Goal: Transaction & Acquisition: Subscribe to service/newsletter

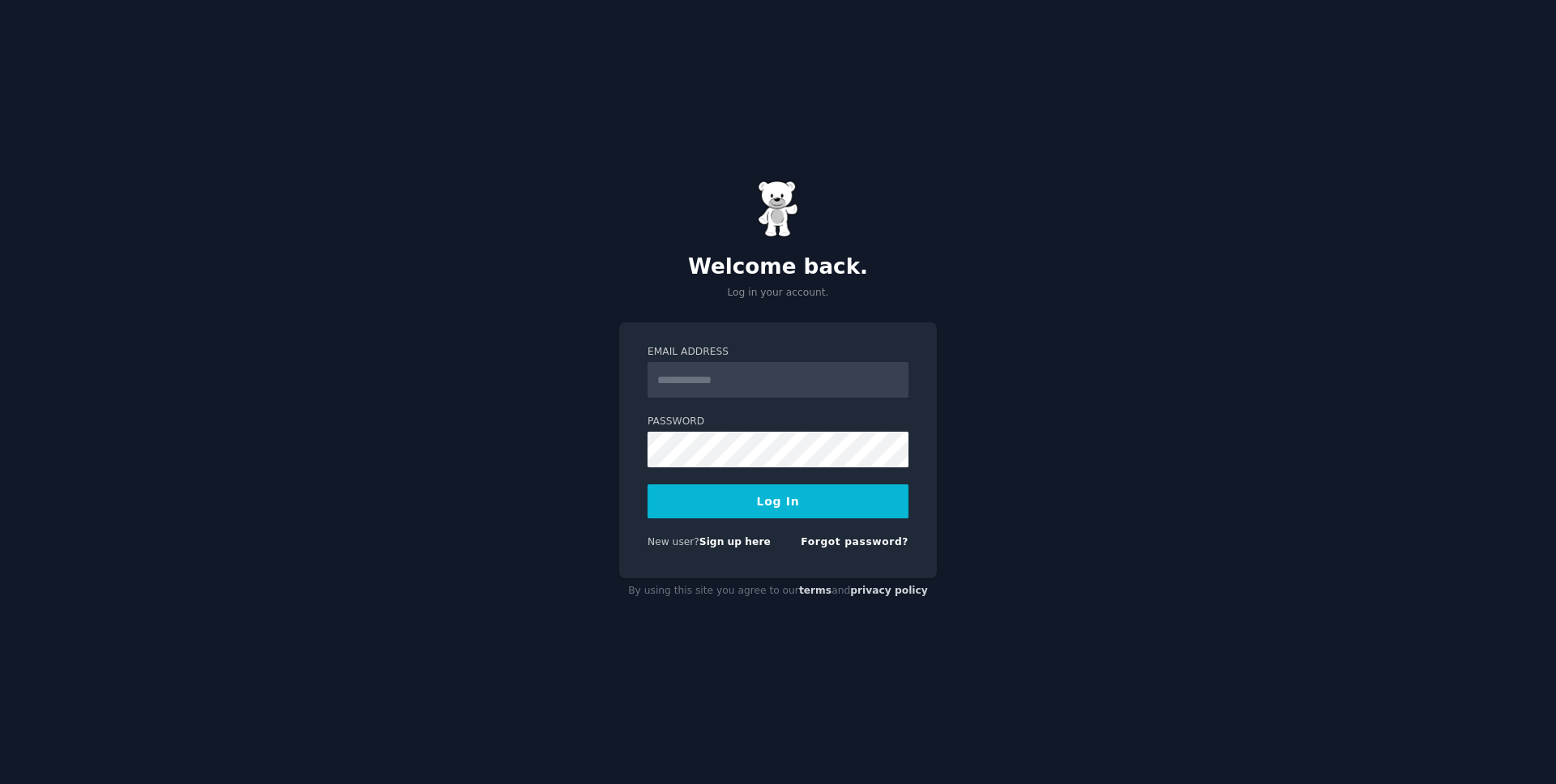
click at [744, 383] on input "Email Address" at bounding box center [778, 380] width 261 height 36
click at [796, 397] on input "**********" at bounding box center [778, 380] width 261 height 36
click at [796, 383] on input "**********" at bounding box center [778, 380] width 261 height 36
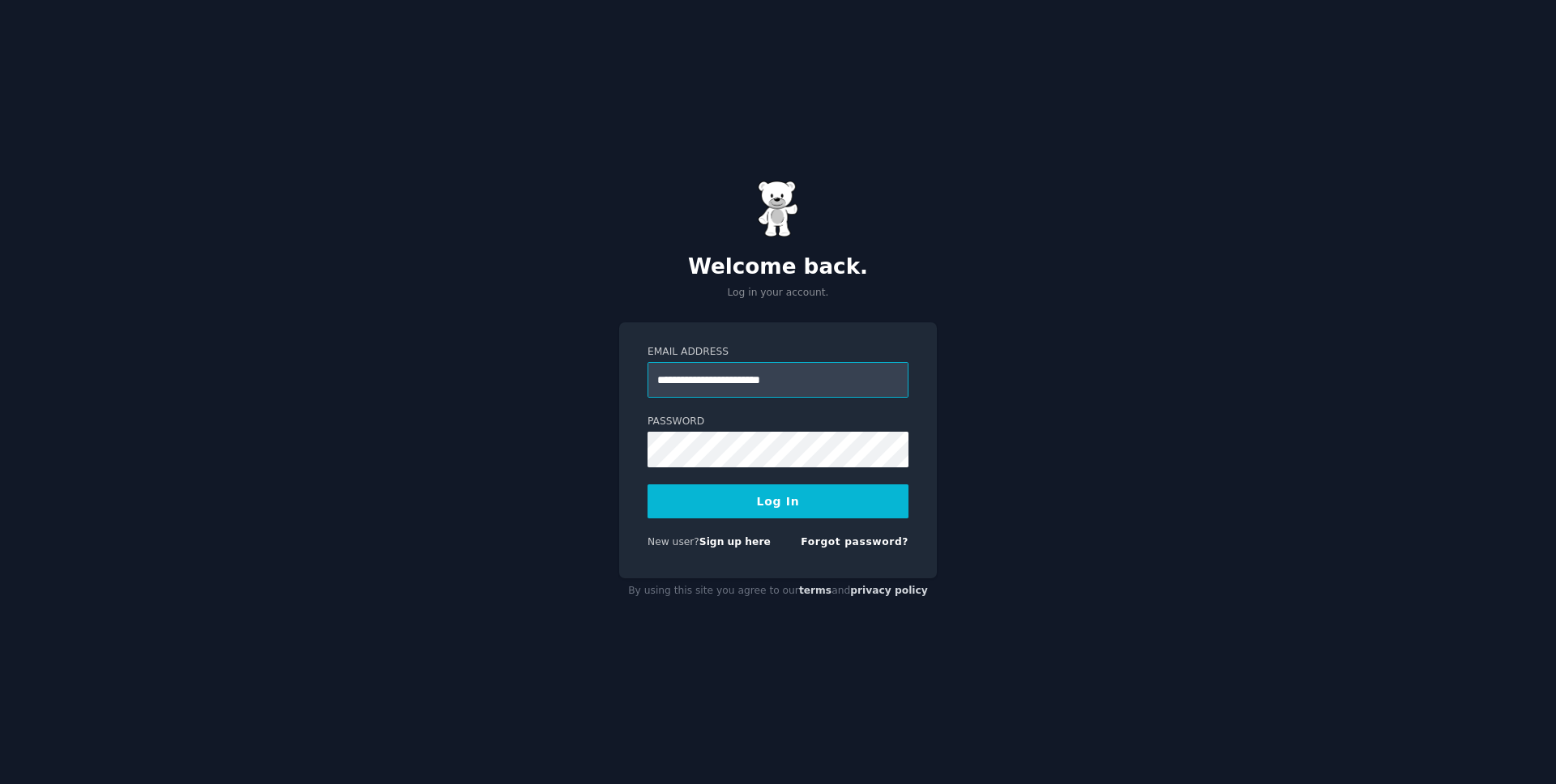
type input "**********"
click at [648, 484] on button "Log In" at bounding box center [778, 501] width 261 height 34
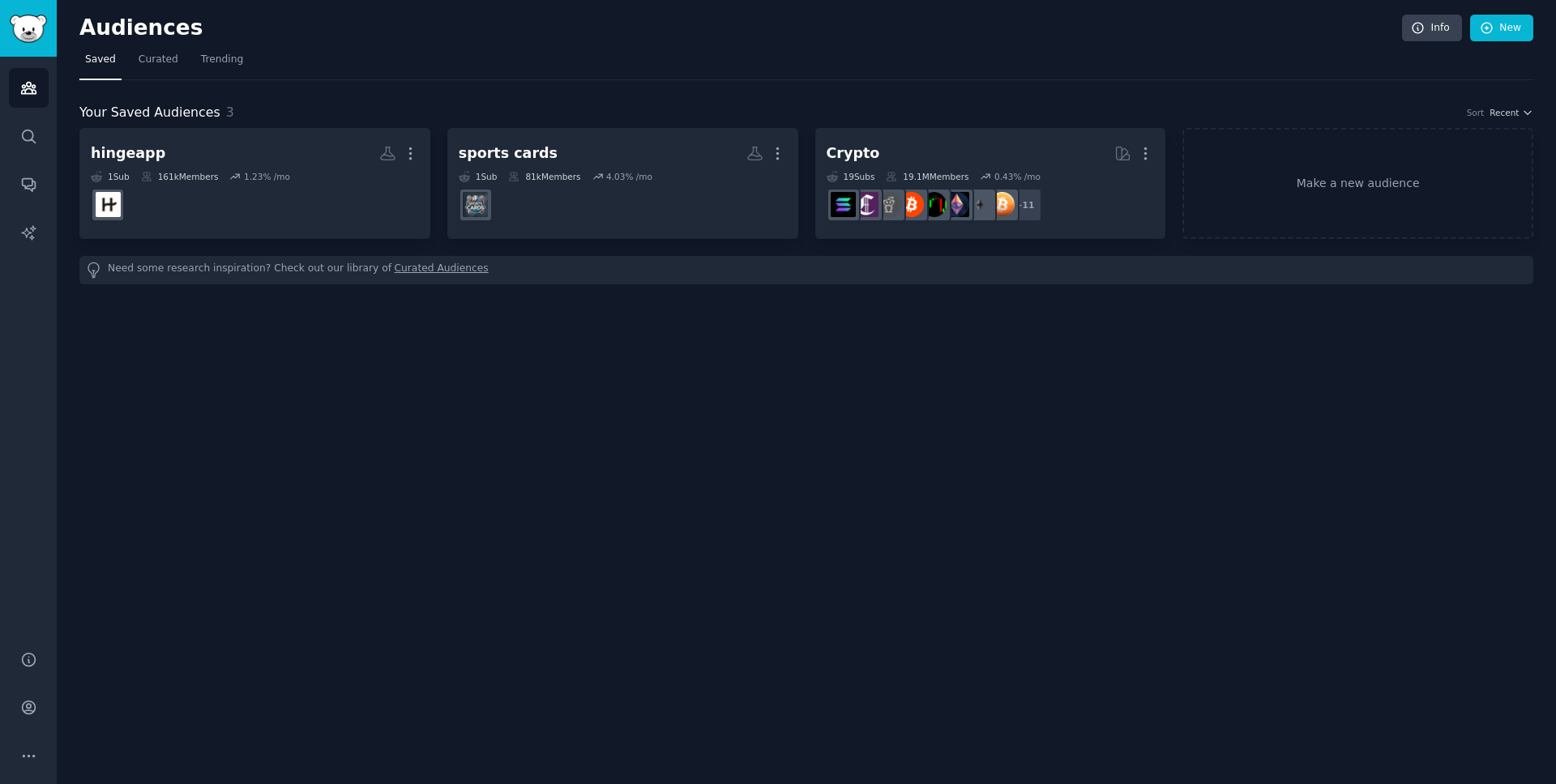
click at [25, 211] on div "Audiences Search Conversations AI Reports" at bounding box center [28, 343] width 56 height 575
click at [25, 221] on link "AI Reports" at bounding box center [29, 232] width 40 height 40
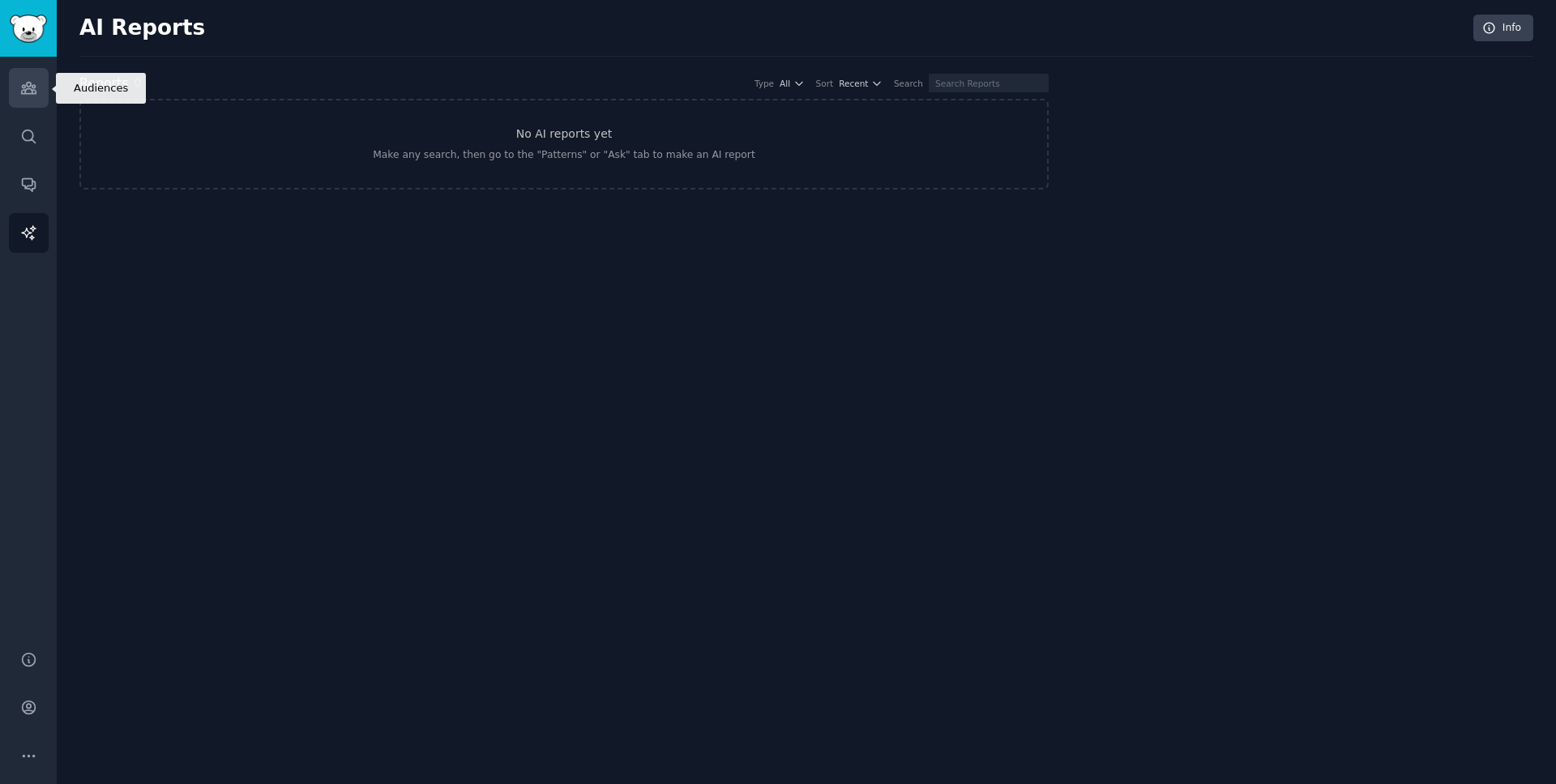
click at [35, 97] on link "Audiences" at bounding box center [29, 88] width 40 height 40
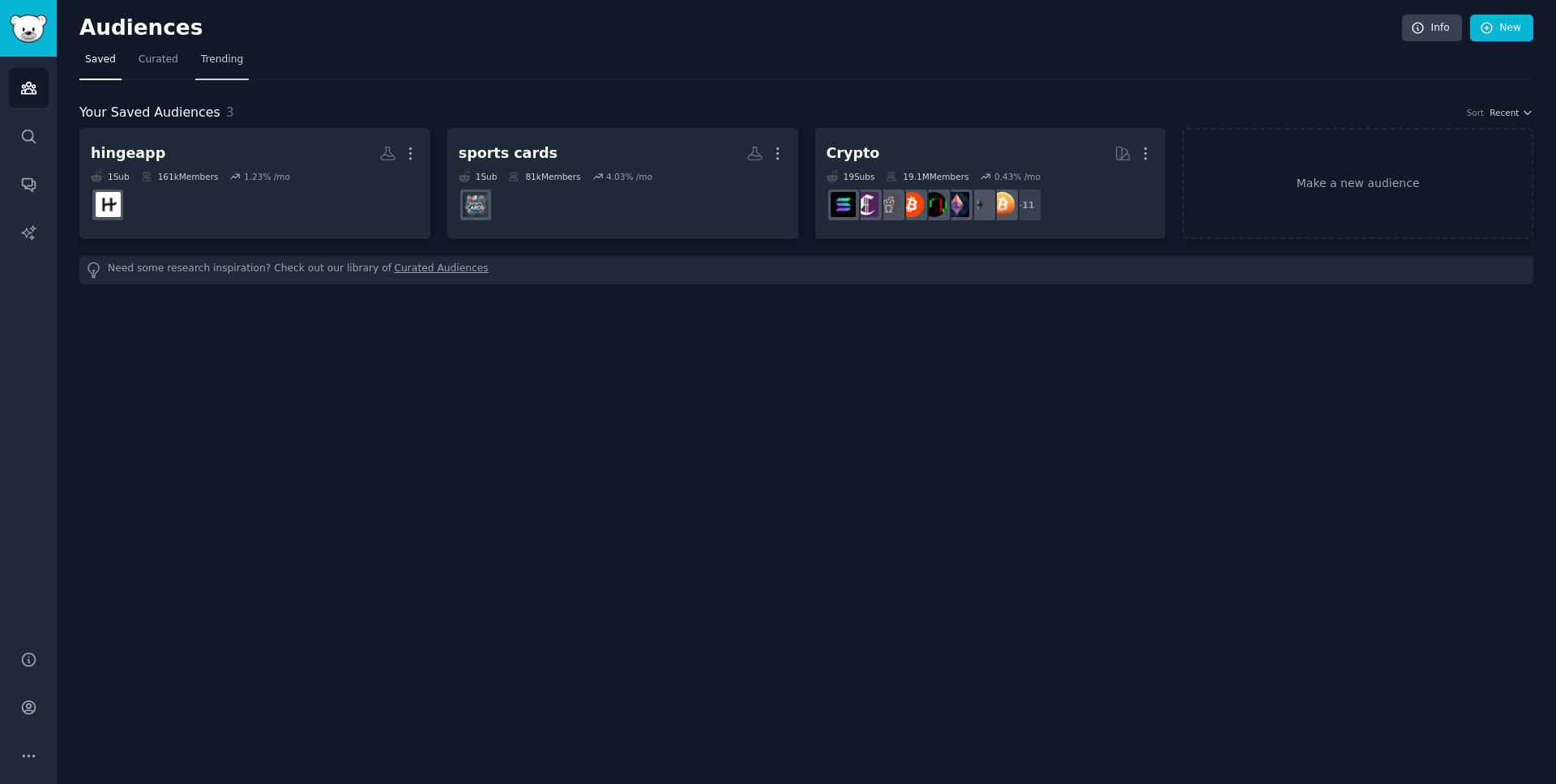
click at [226, 55] on span "Trending" at bounding box center [222, 60] width 42 height 15
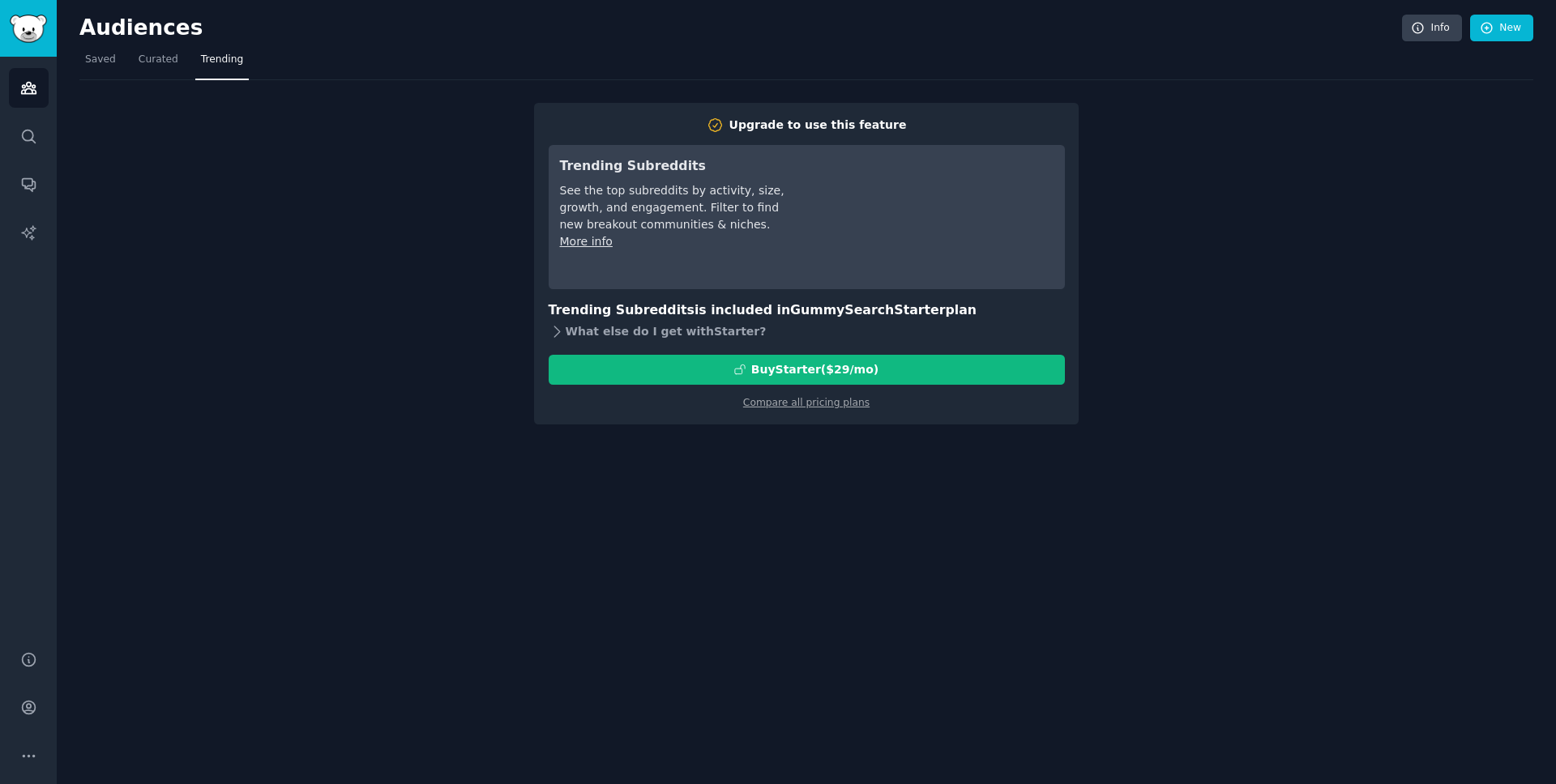
click at [621, 334] on div "What else do I get with Starter ?" at bounding box center [807, 332] width 516 height 23
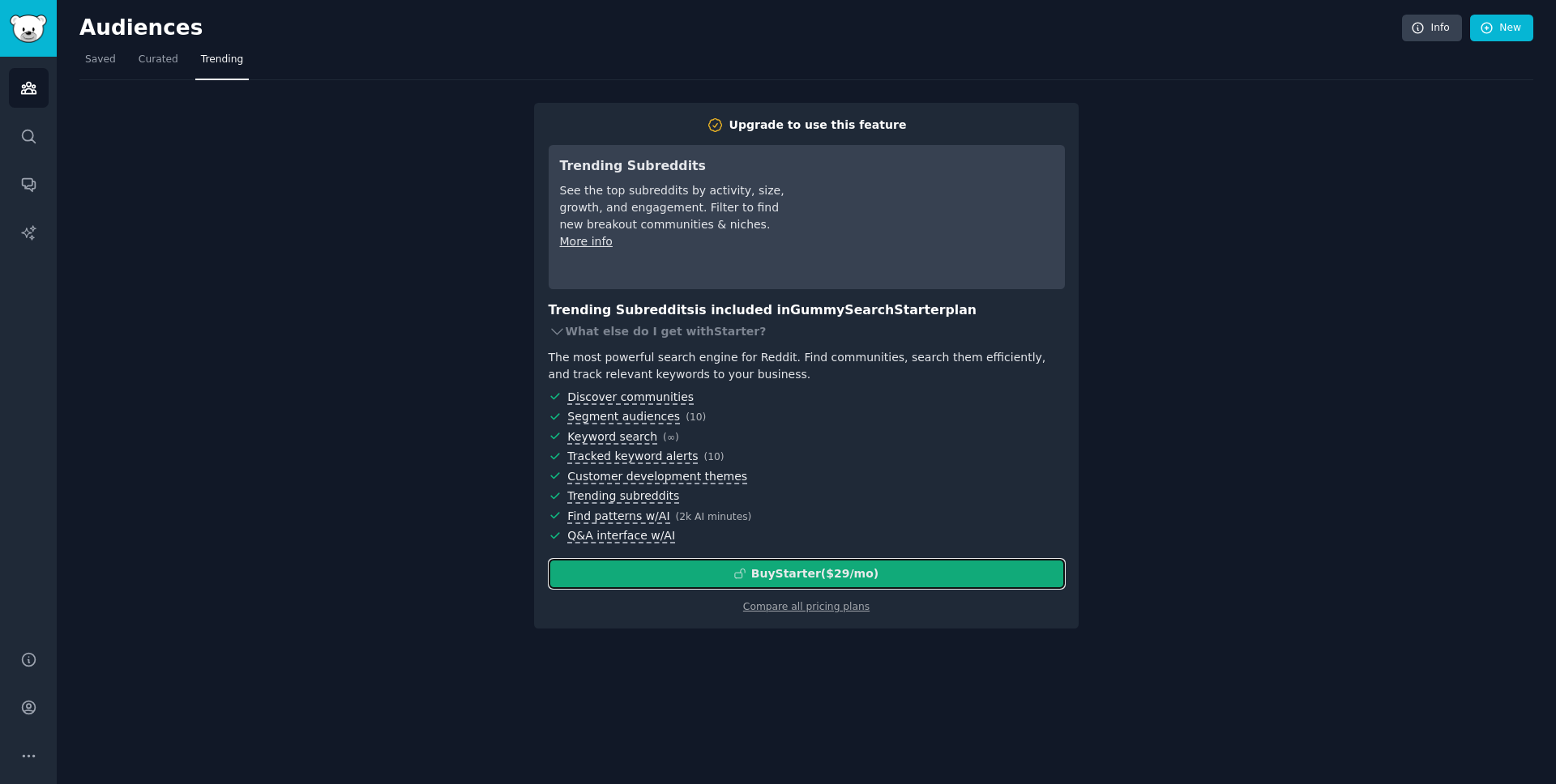
click at [818, 567] on div "Buy Starter ($ 29 /mo )" at bounding box center [815, 574] width 127 height 17
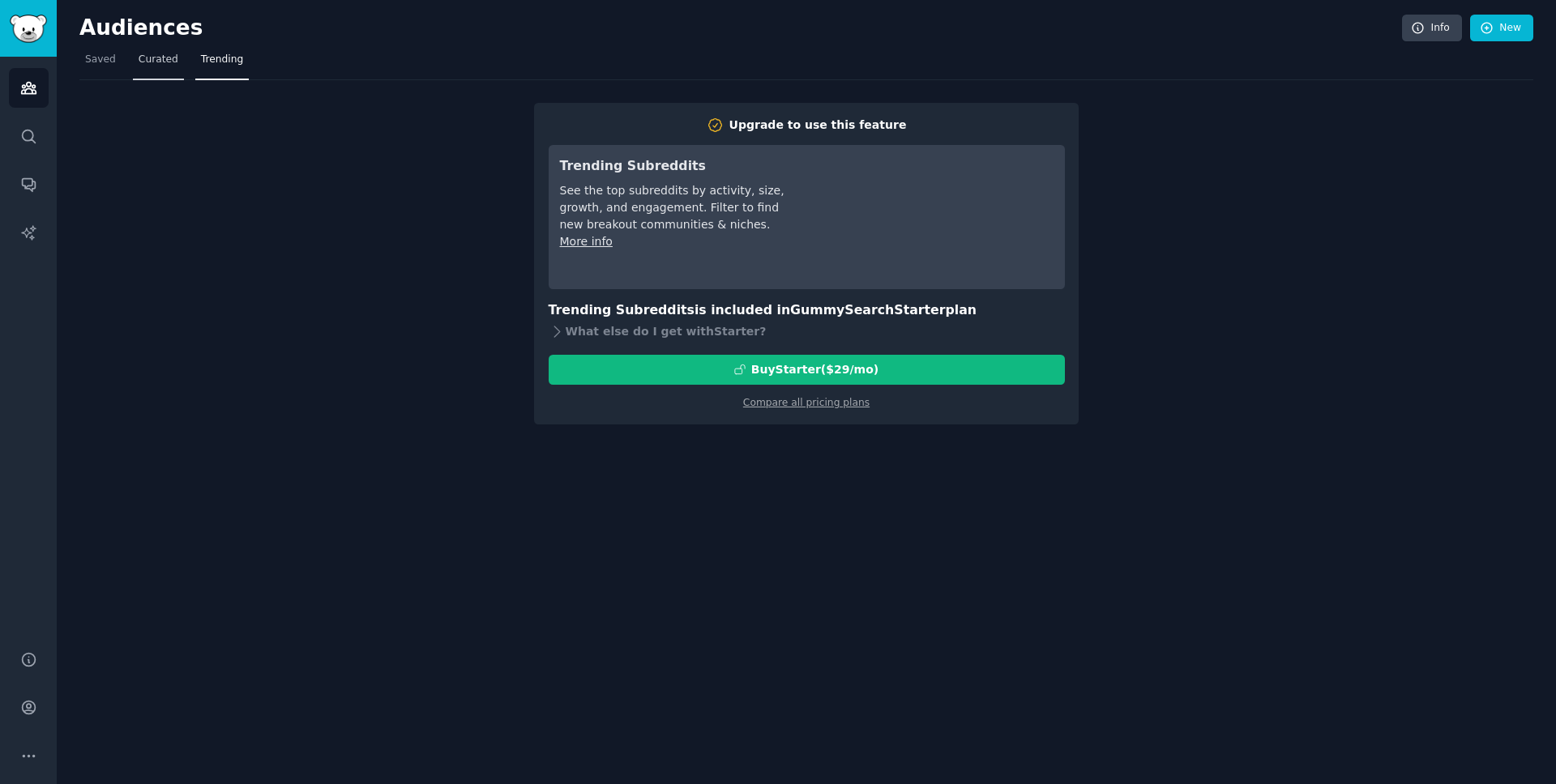
click at [138, 53] on span "Curated" at bounding box center [158, 60] width 40 height 15
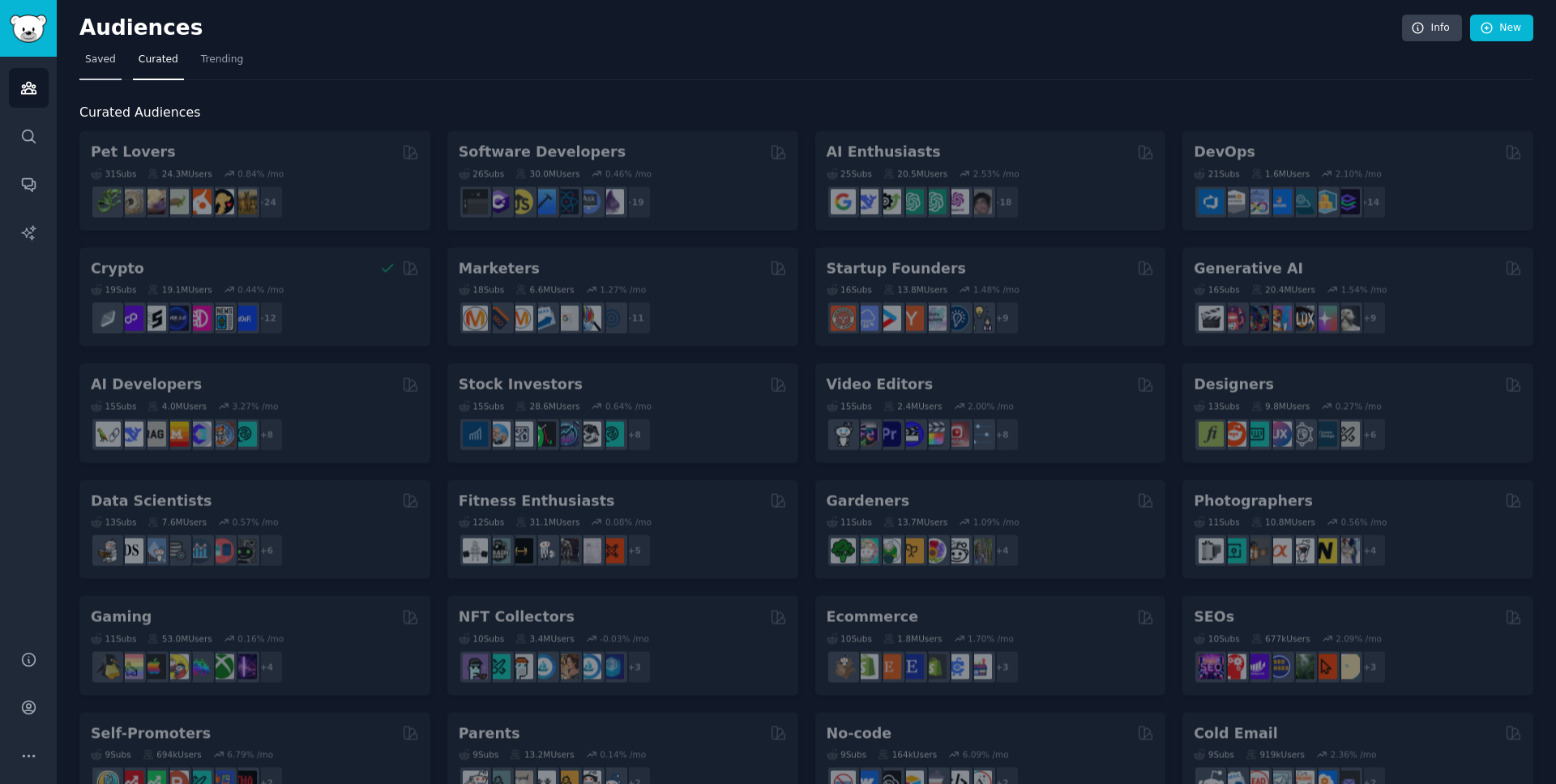
click at [86, 64] on span "Saved" at bounding box center [100, 60] width 30 height 15
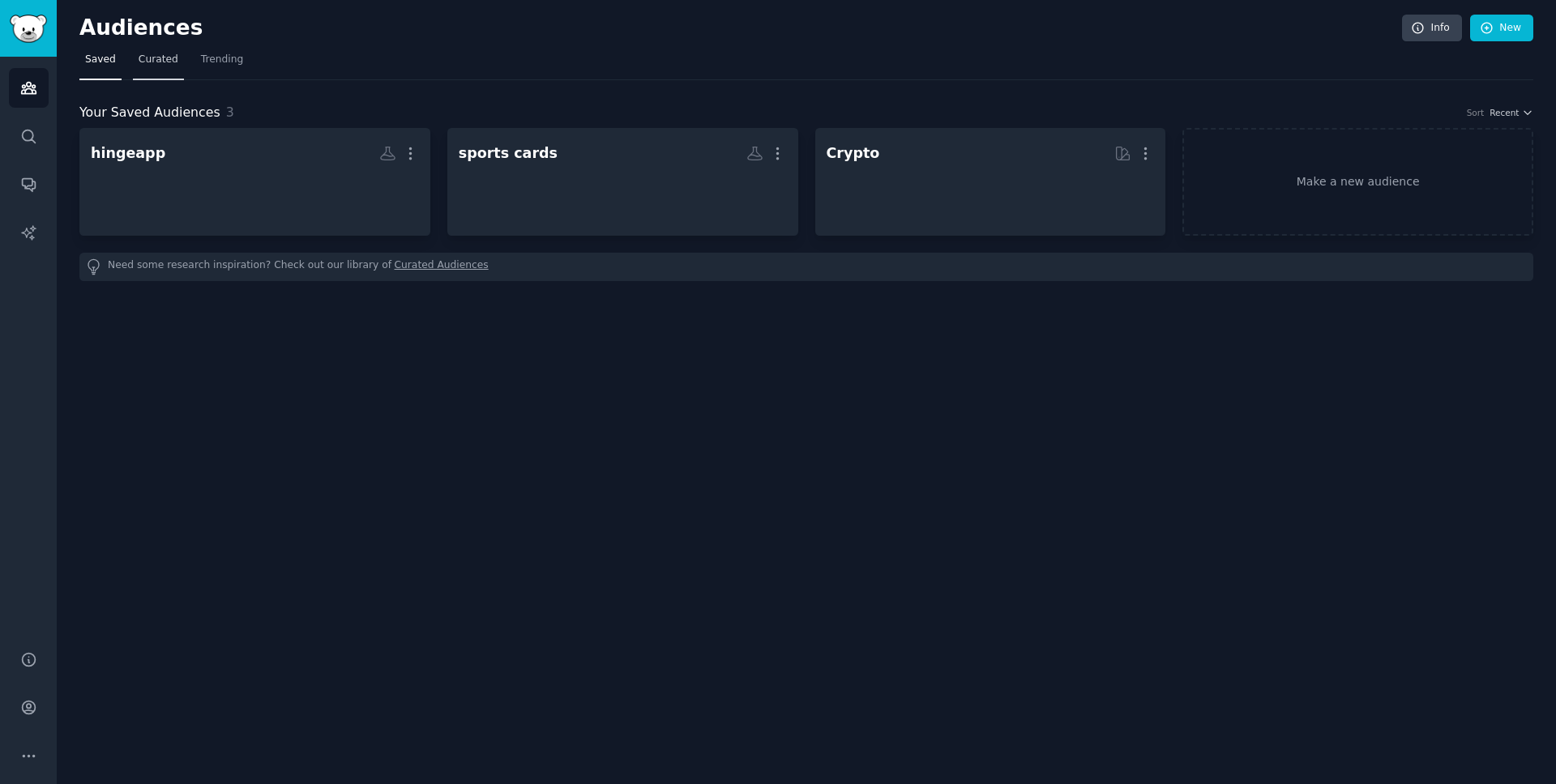
click at [143, 68] on link "Curated" at bounding box center [158, 64] width 51 height 33
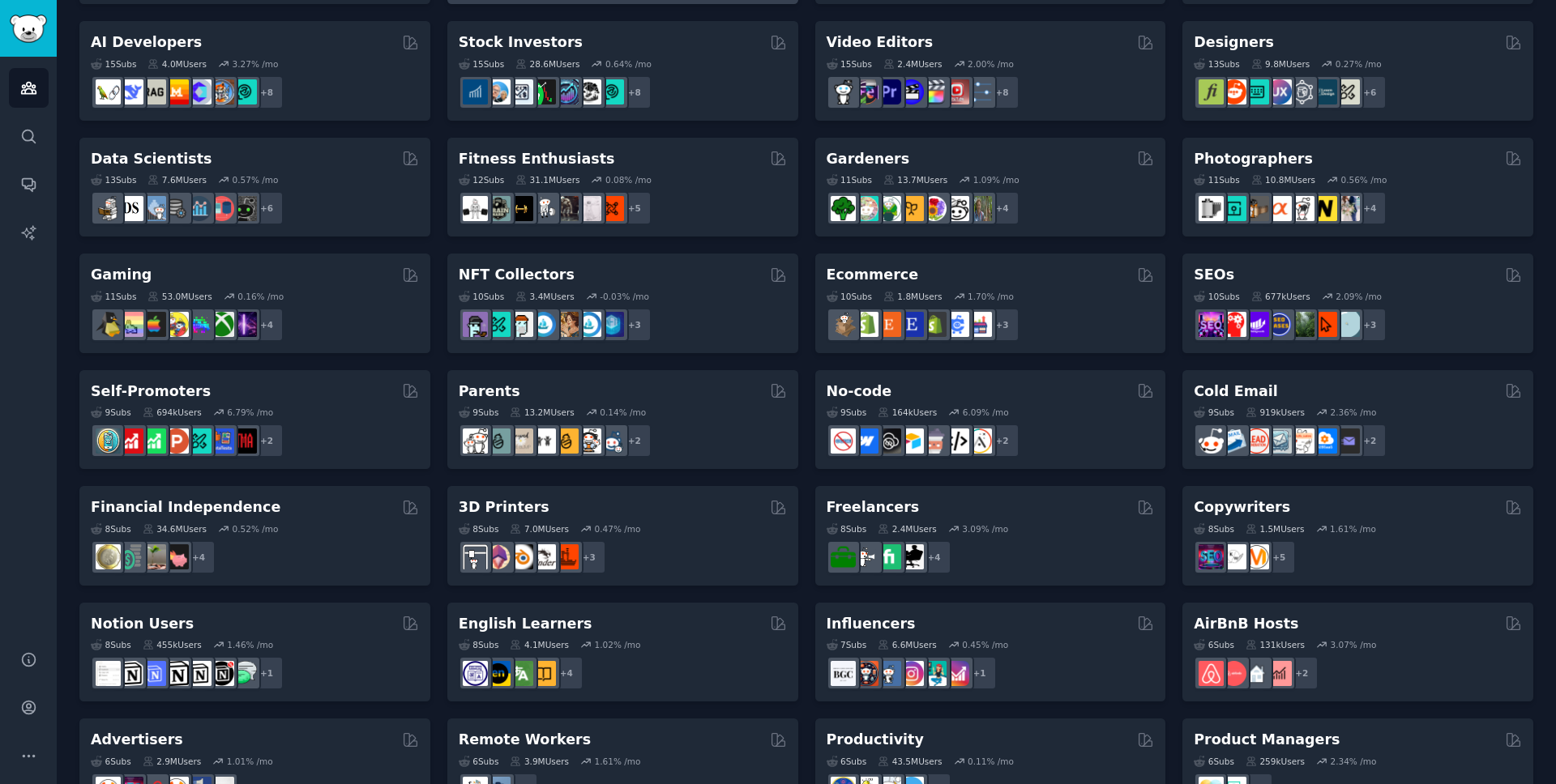
scroll to position [362, 0]
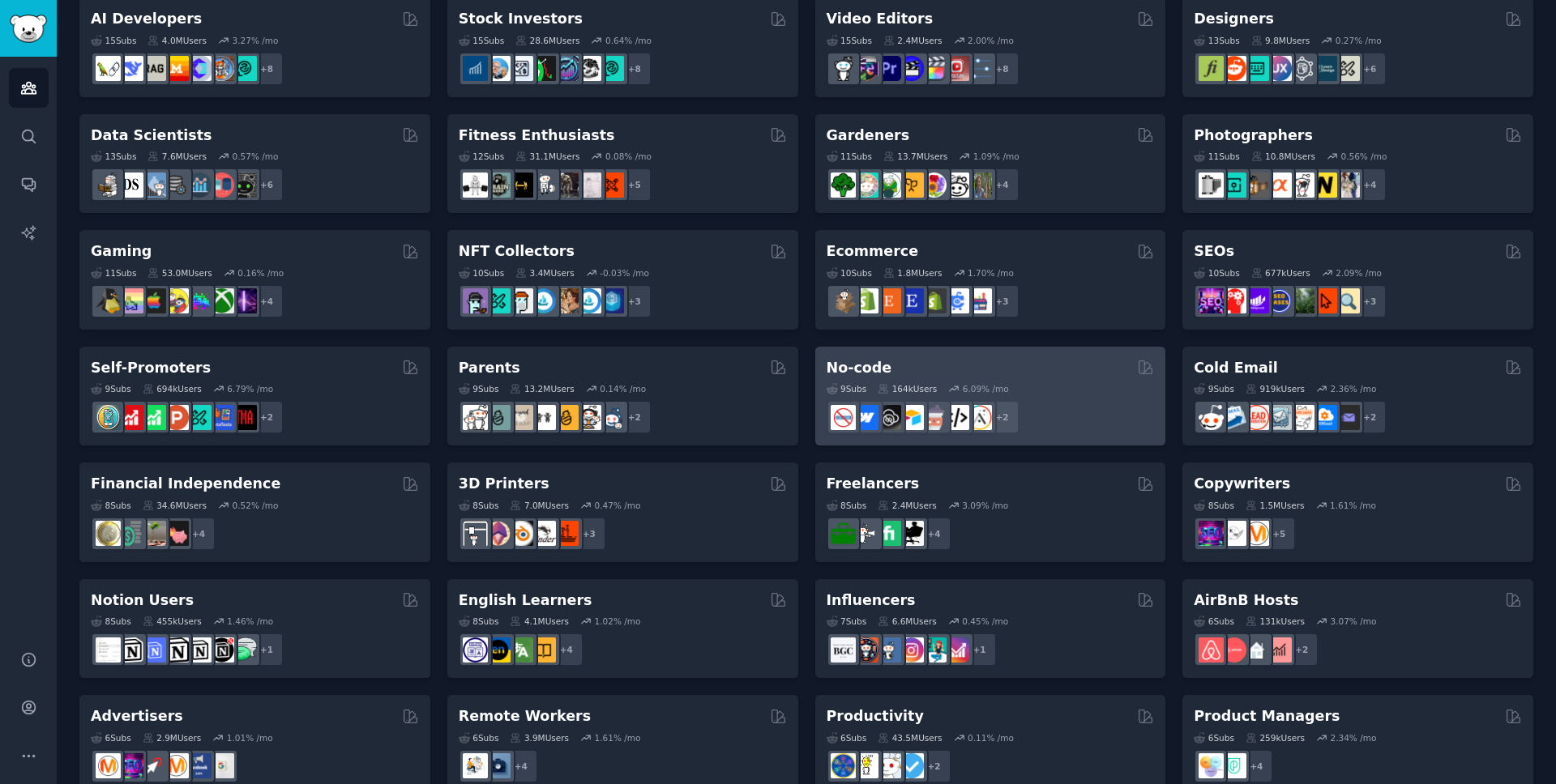
drag, startPoint x: 1098, startPoint y: 396, endPoint x: 1056, endPoint y: 389, distance: 42.6
click at [1056, 389] on div "9 Sub s 164k Users 6.09 % /mo r/webflow + 2" at bounding box center [991, 405] width 329 height 56
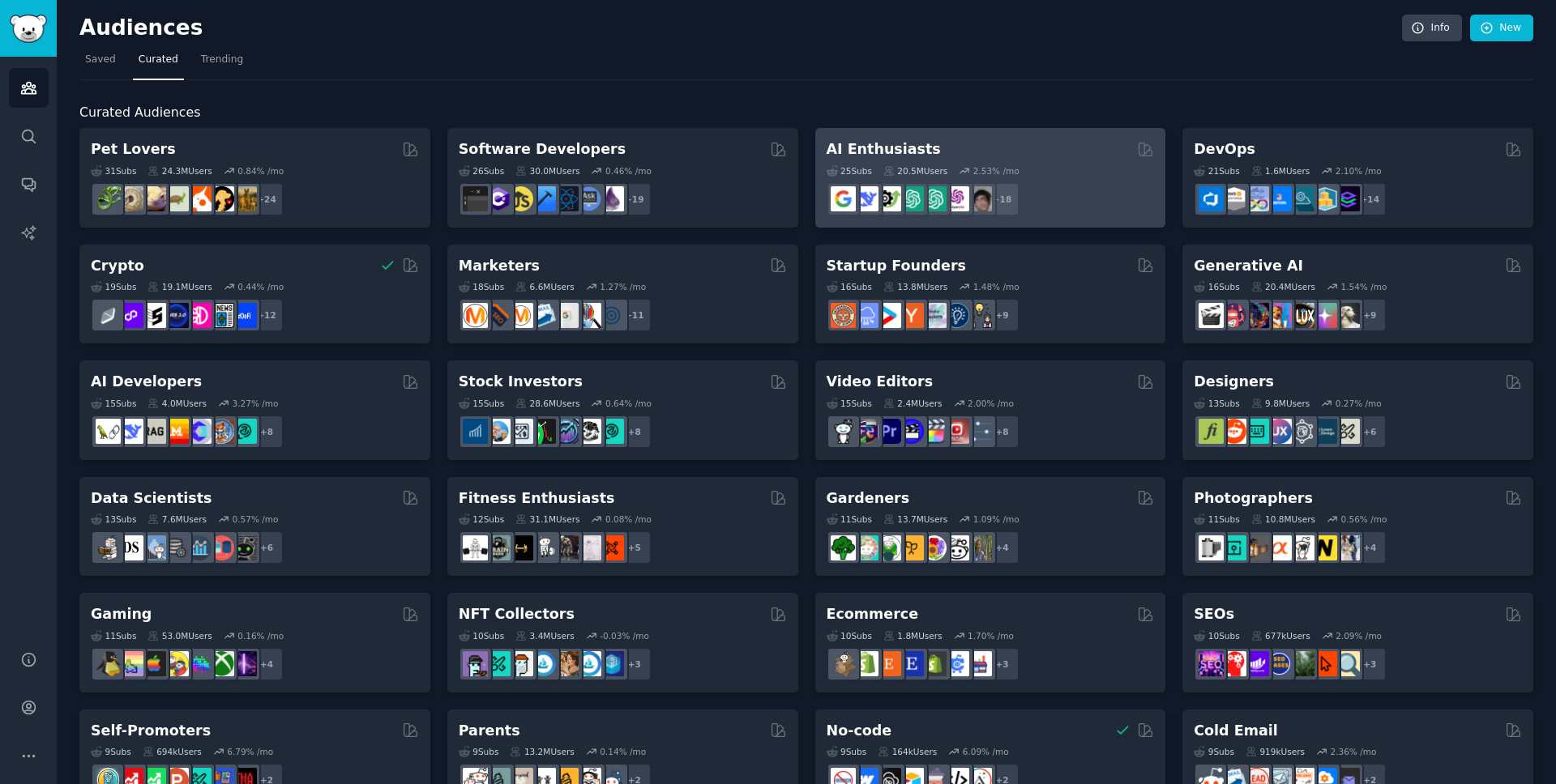
click at [1023, 160] on div "25 Sub s 20.5M Users 2.53 % /mo + 18" at bounding box center [991, 187] width 329 height 56
